Goal: Transaction & Acquisition: Obtain resource

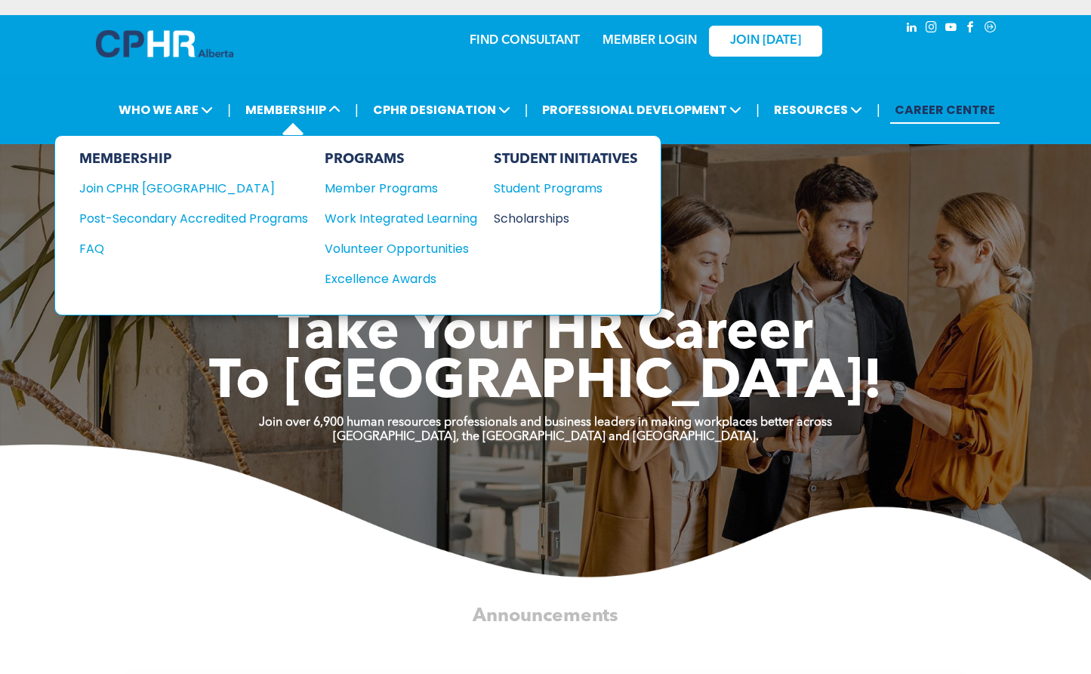
click at [535, 214] on div "Scholarships" at bounding box center [559, 218] width 130 height 19
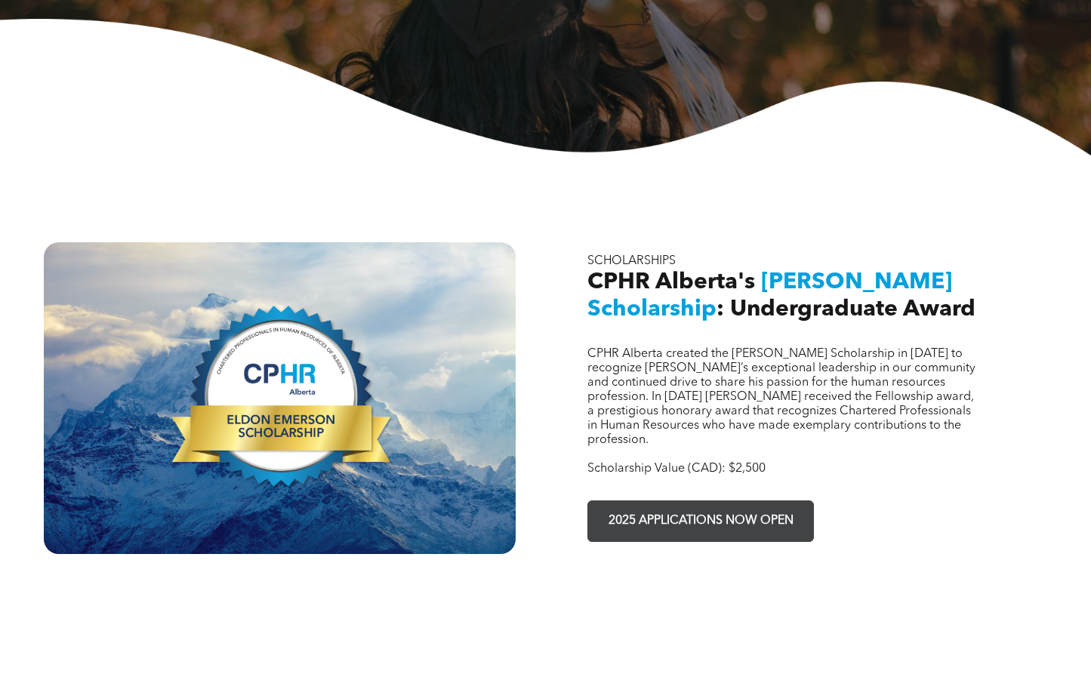
scroll to position [378, 0]
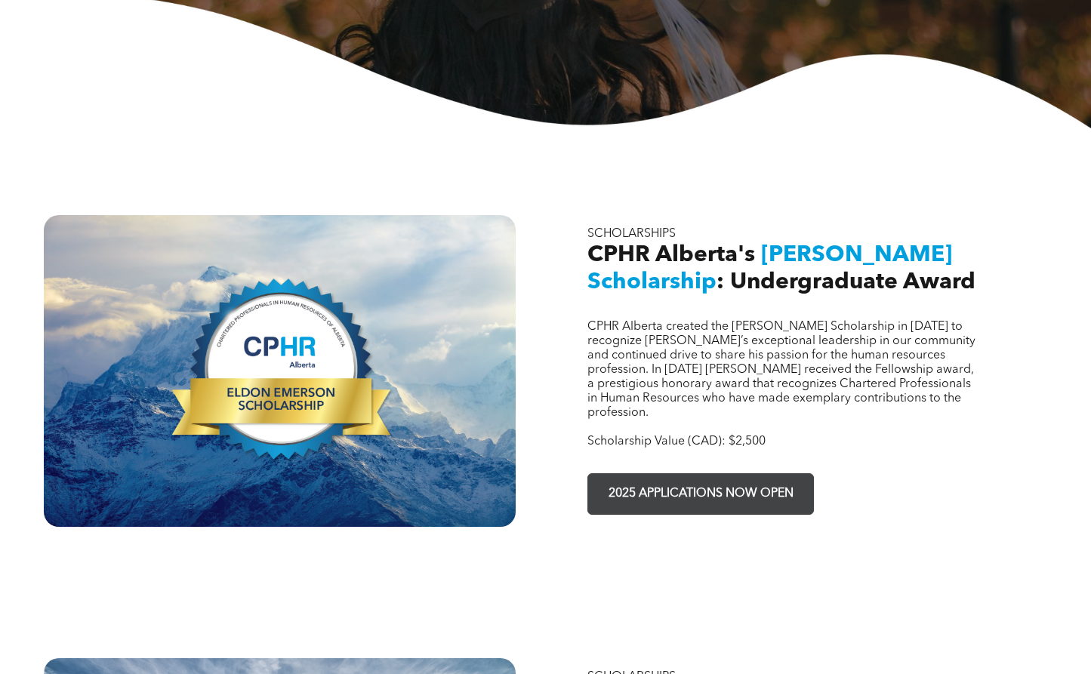
click at [668, 480] on span "2025 APPLICATIONS NOW OPEN" at bounding box center [701, 494] width 196 height 29
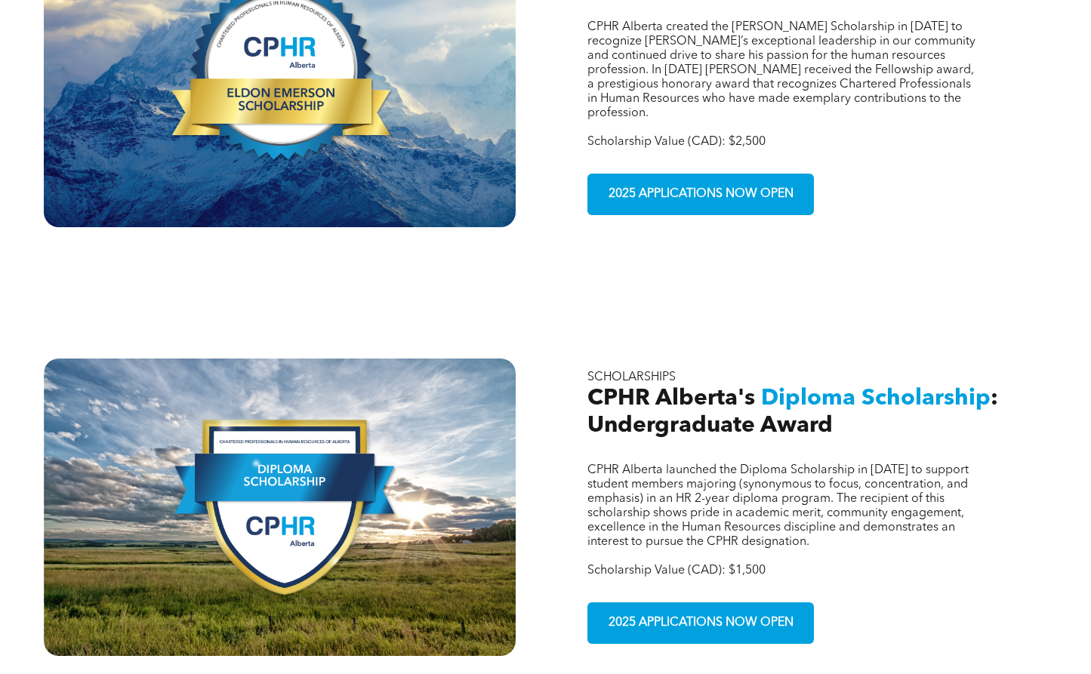
scroll to position [680, 0]
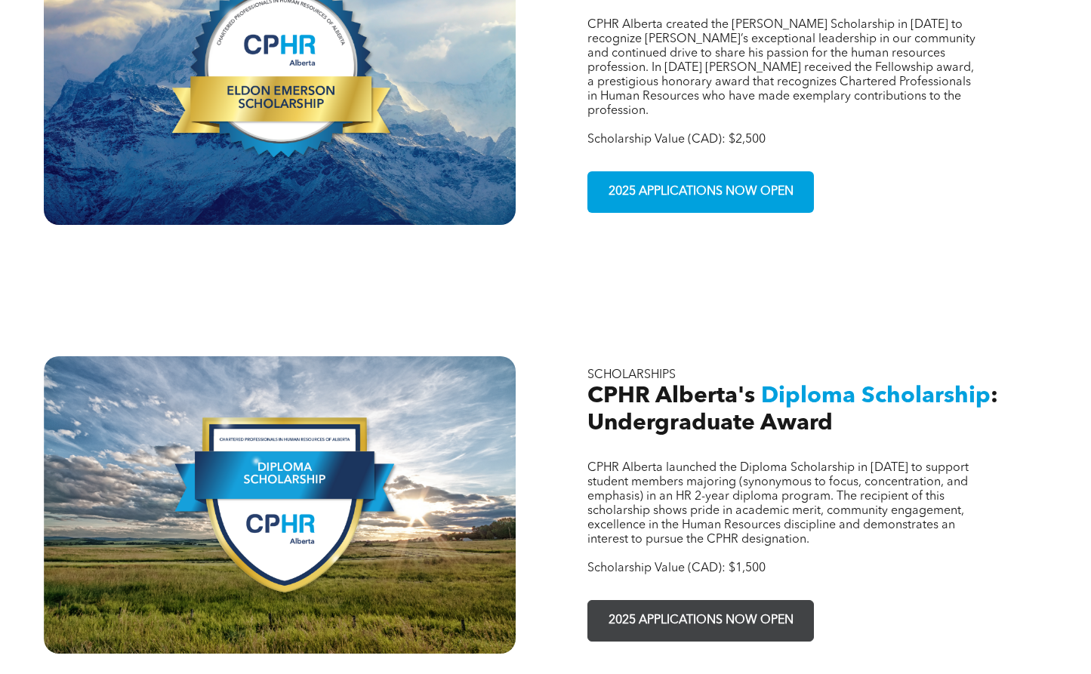
click at [665, 606] on span "2025 APPLICATIONS NOW OPEN" at bounding box center [701, 620] width 196 height 29
